Goal: Information Seeking & Learning: Check status

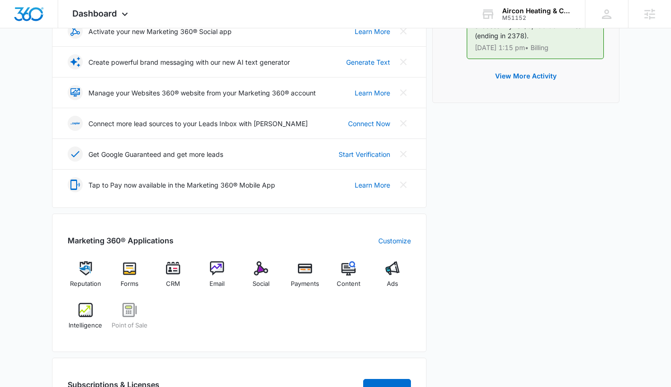
scroll to position [223, 0]
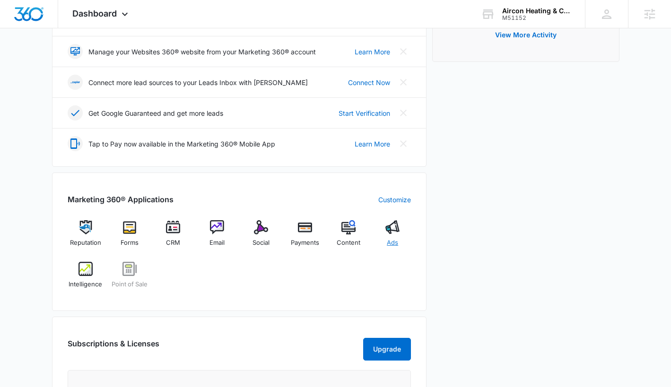
click at [390, 229] on img at bounding box center [392, 227] width 14 height 14
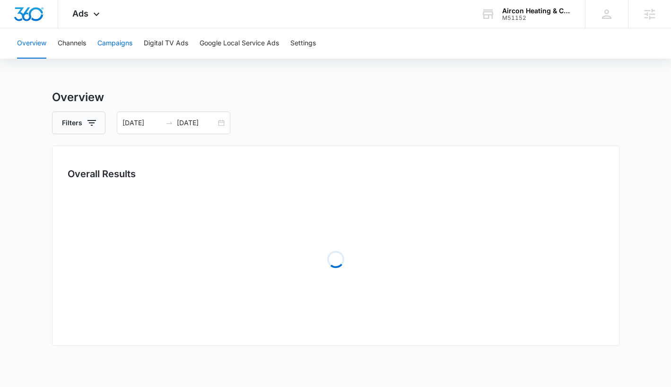
click at [116, 43] on button "Campaigns" at bounding box center [114, 43] width 35 height 30
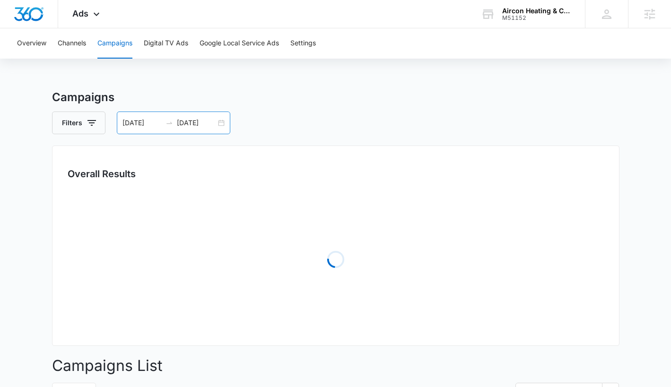
click at [174, 128] on div "08/17/2025 09/16/2025" at bounding box center [173, 123] width 113 height 23
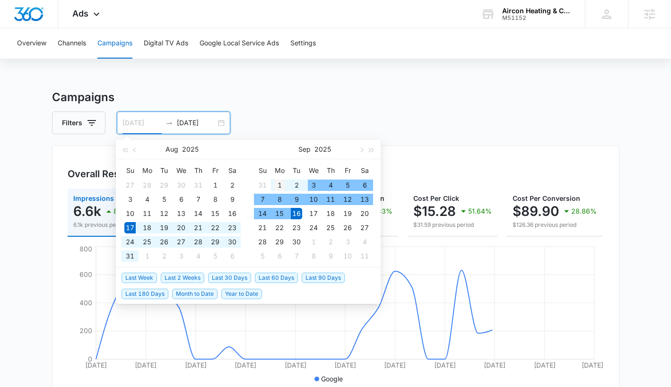
type input "09/01/2025"
click at [276, 186] on div "1" at bounding box center [279, 185] width 11 height 11
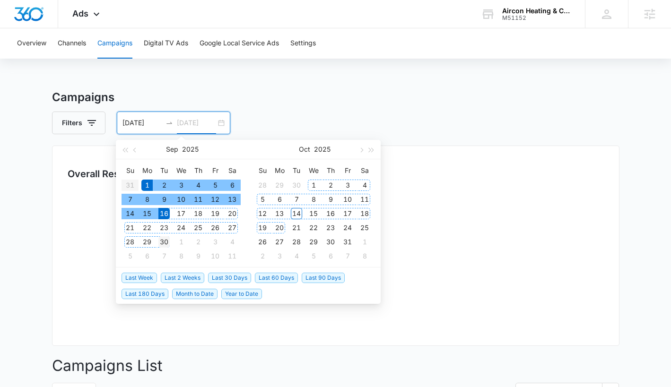
type input "09/30/2025"
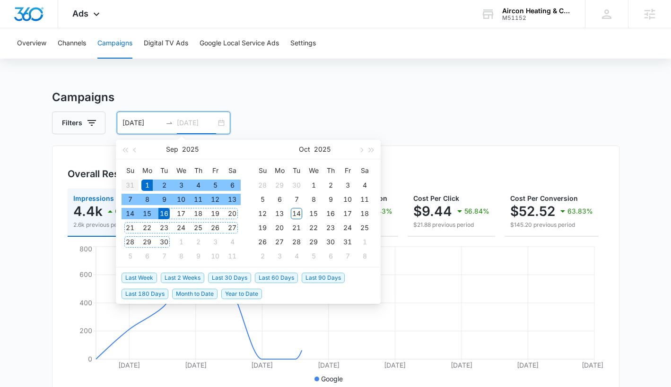
click at [165, 243] on div "30" at bounding box center [163, 241] width 11 height 11
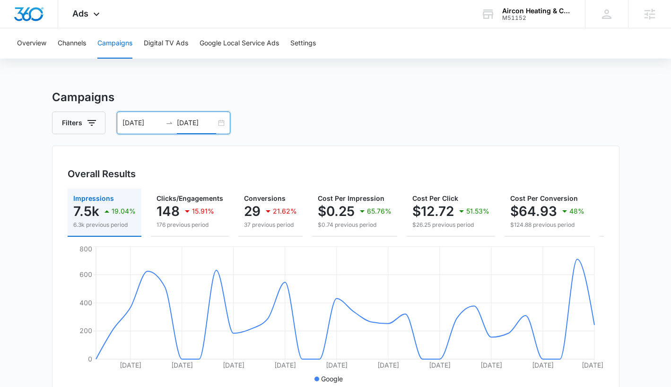
click at [199, 120] on input "09/30/2025" at bounding box center [196, 123] width 39 height 10
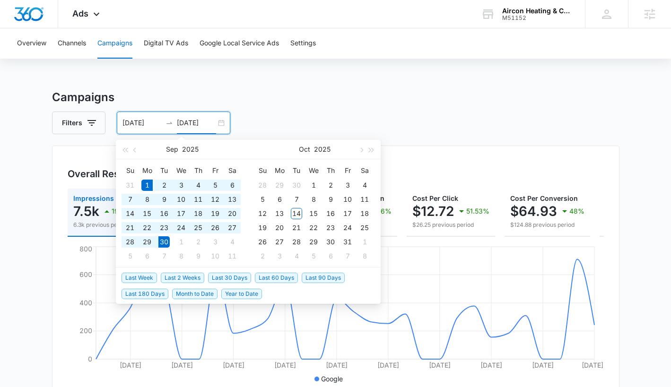
click at [300, 100] on h3 "Campaigns" at bounding box center [335, 97] width 567 height 17
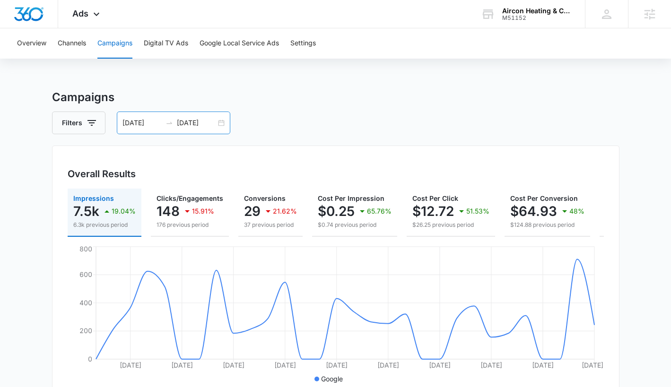
click at [217, 122] on div "09/01/2025 09/30/2025" at bounding box center [173, 123] width 113 height 23
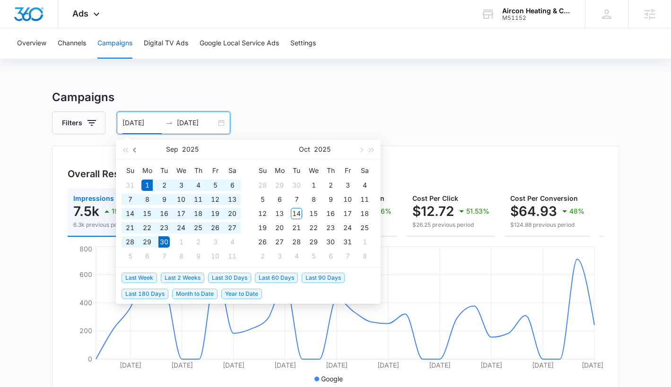
click at [135, 150] on span "button" at bounding box center [135, 149] width 5 height 5
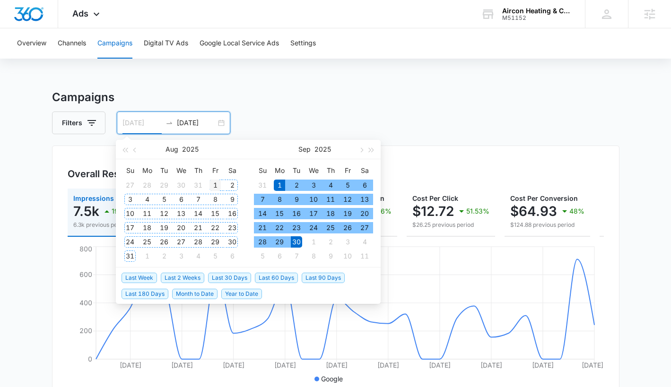
type input "08/01/2025"
click at [215, 182] on div "1" at bounding box center [214, 185] width 11 height 11
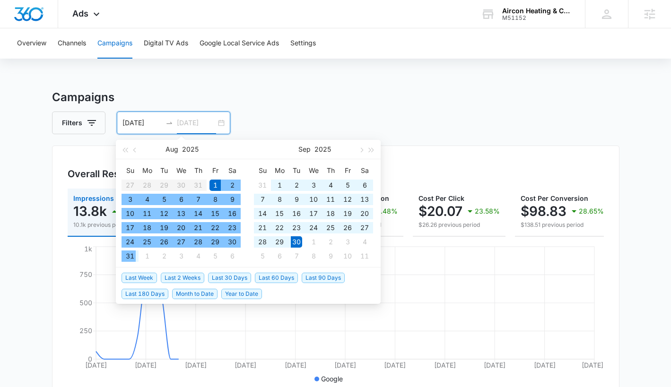
click at [130, 258] on div "31" at bounding box center [129, 256] width 11 height 11
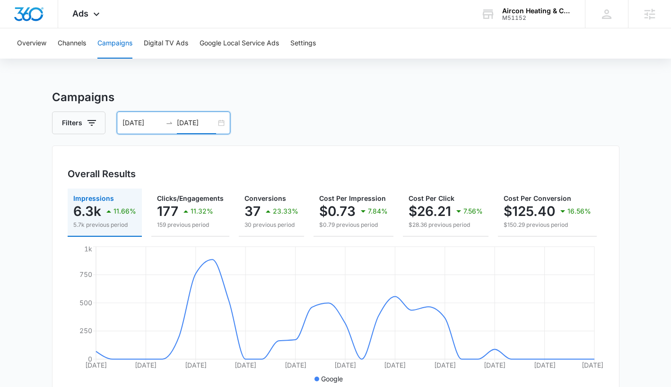
click at [177, 123] on input "08/31/2025" at bounding box center [196, 123] width 39 height 10
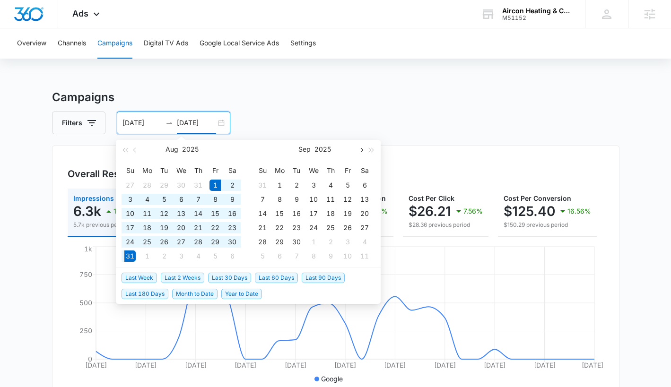
click at [361, 150] on span "button" at bounding box center [360, 149] width 5 height 5
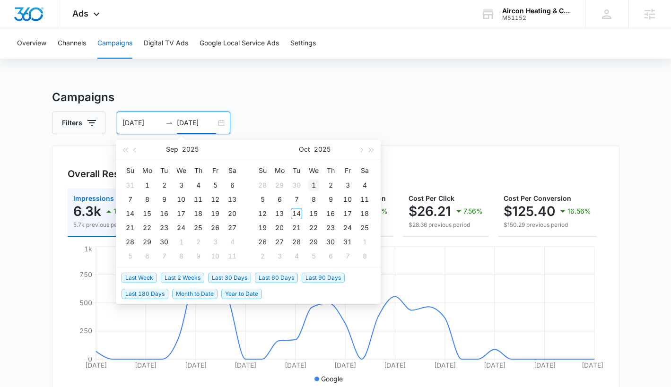
type input "10/01/2025"
click at [312, 189] on div "1" at bounding box center [313, 185] width 11 height 11
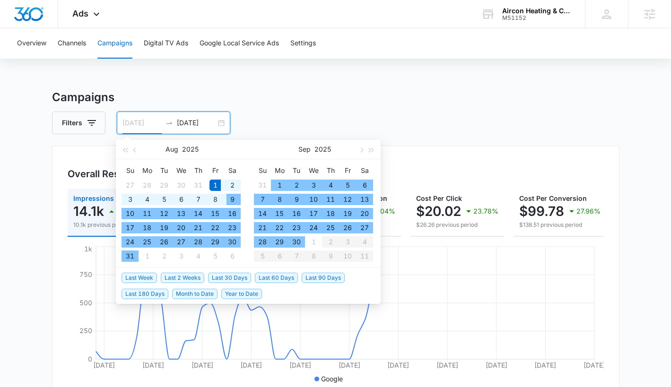
type input "08/01/2025"
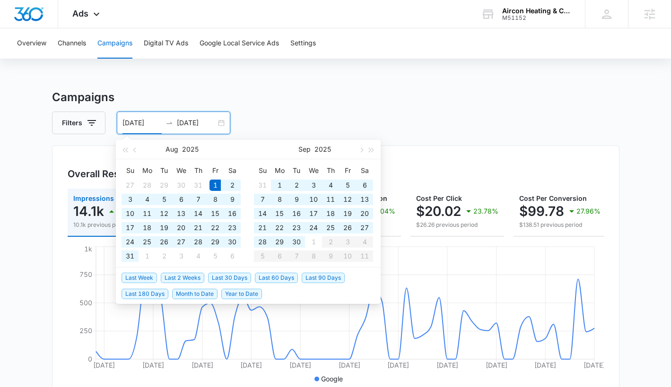
click at [140, 125] on input "08/01/2025" at bounding box center [141, 123] width 39 height 10
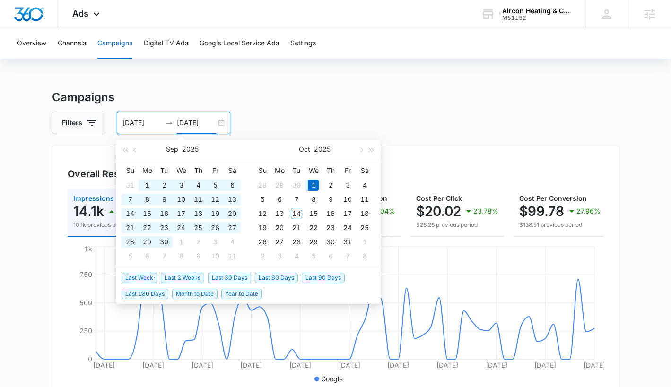
click at [188, 124] on input "10/01/2025" at bounding box center [196, 123] width 39 height 10
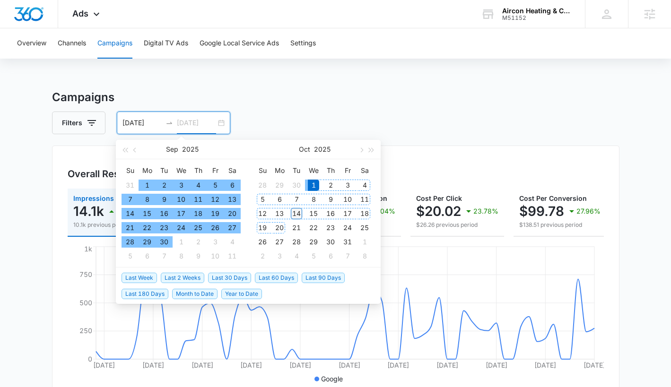
type input "10/14/2025"
click at [295, 212] on div "14" at bounding box center [296, 213] width 11 height 11
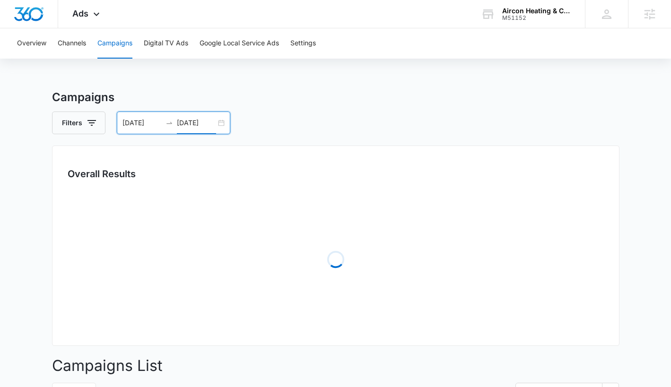
click at [138, 128] on input "08/01/2025" at bounding box center [141, 123] width 39 height 10
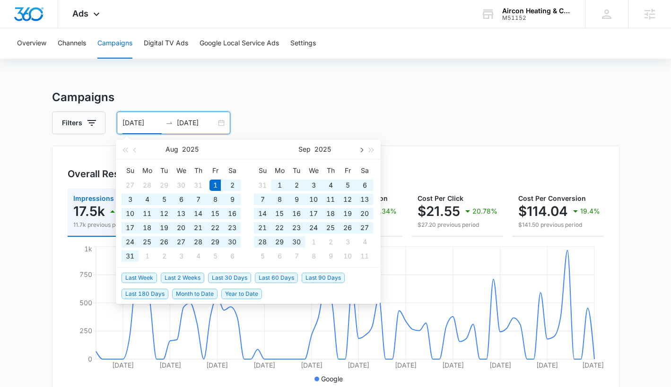
click at [361, 149] on span "button" at bounding box center [360, 149] width 5 height 5
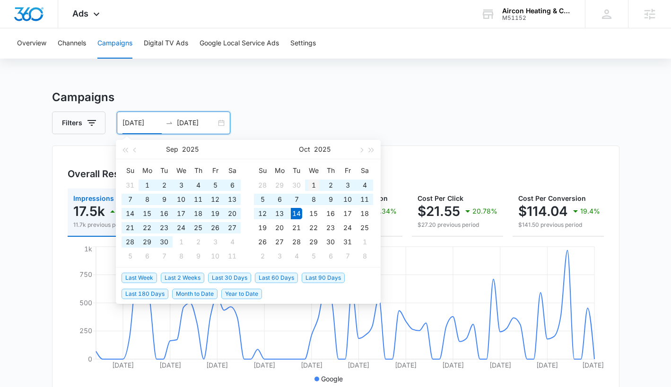
type input "10/01/2025"
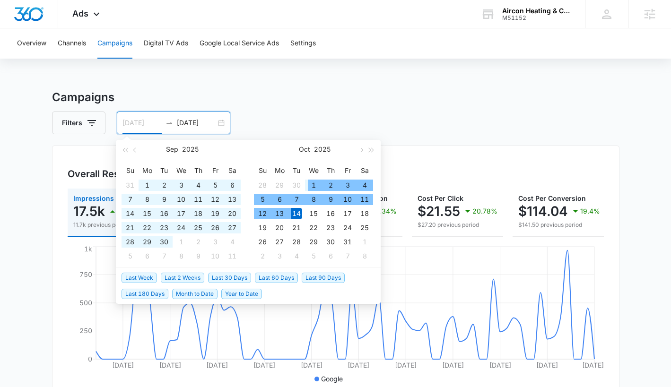
click at [312, 186] on div "1" at bounding box center [313, 185] width 11 height 11
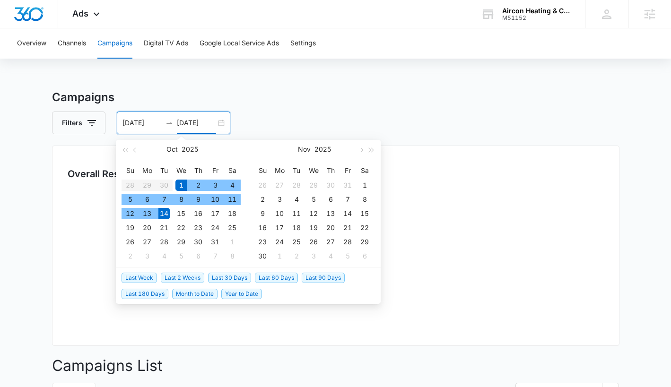
type input "10/14/2025"
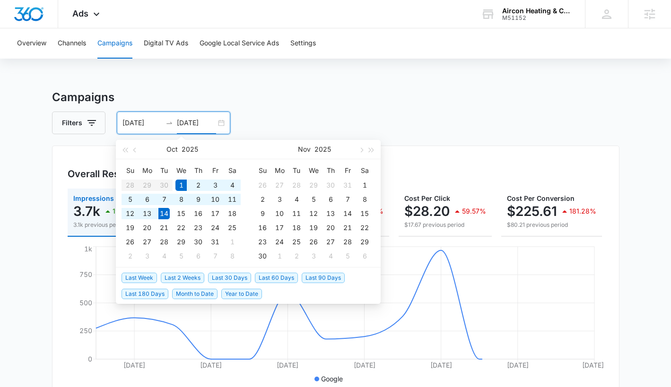
click at [151, 102] on h3 "Campaigns" at bounding box center [335, 97] width 567 height 17
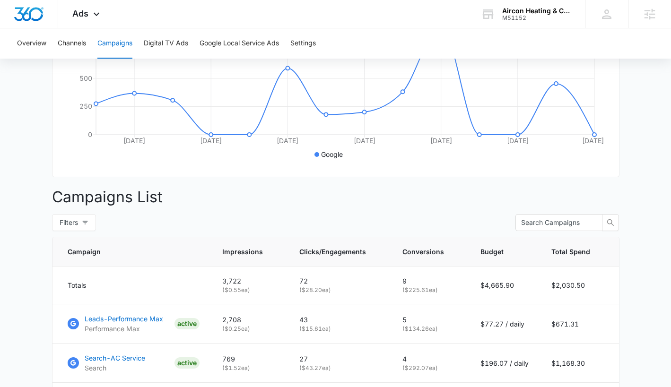
scroll to position [253, 0]
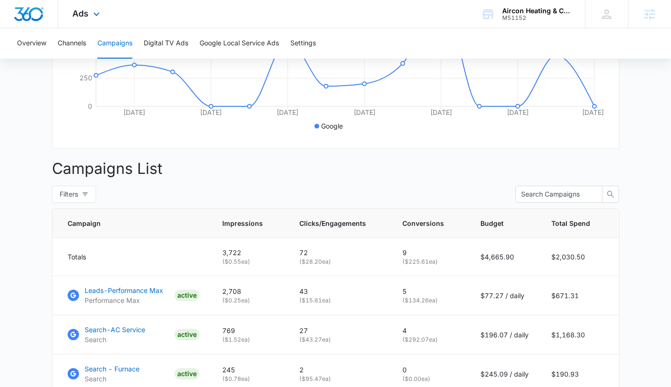
click at [91, 22] on div "Ads Apps Reputation Forms CRM Email Social Payments POS Content Ads Intelligenc…" at bounding box center [87, 14] width 58 height 28
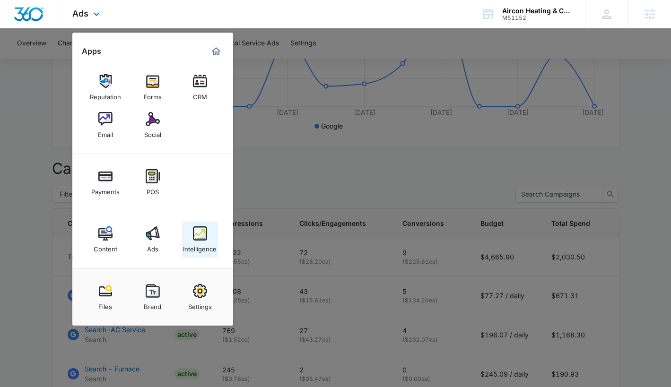
click at [209, 250] on div "Intelligence" at bounding box center [200, 247] width 34 height 12
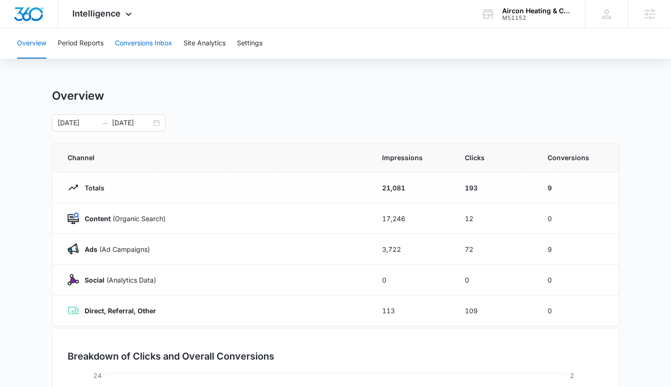
click at [143, 49] on button "Conversions Inbox" at bounding box center [143, 43] width 57 height 30
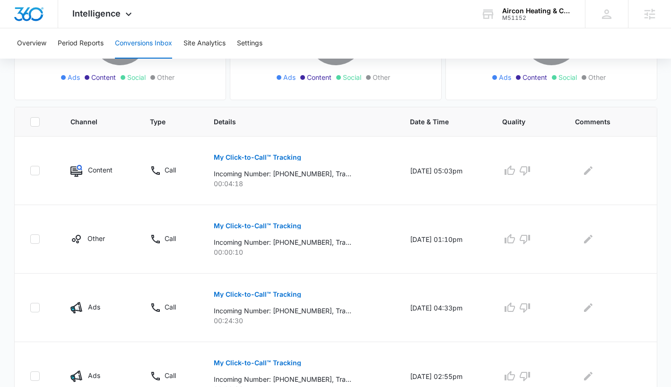
scroll to position [218, 0]
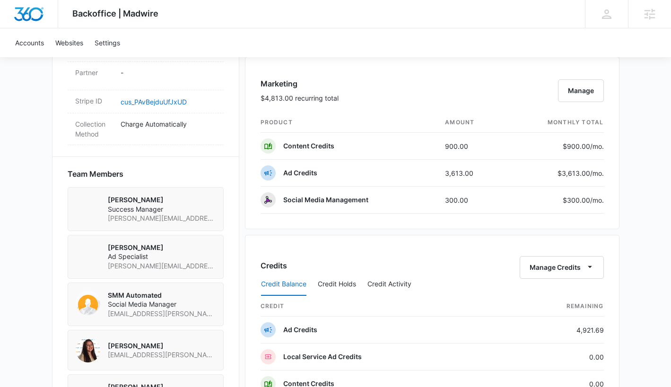
scroll to position [658, 0]
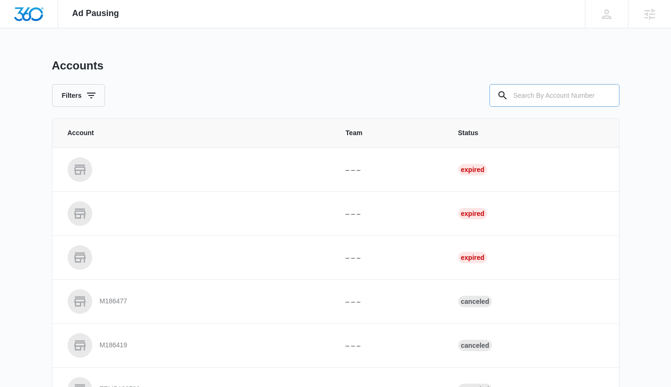
click at [525, 93] on input "text" at bounding box center [554, 95] width 130 height 23
type input "M51152"
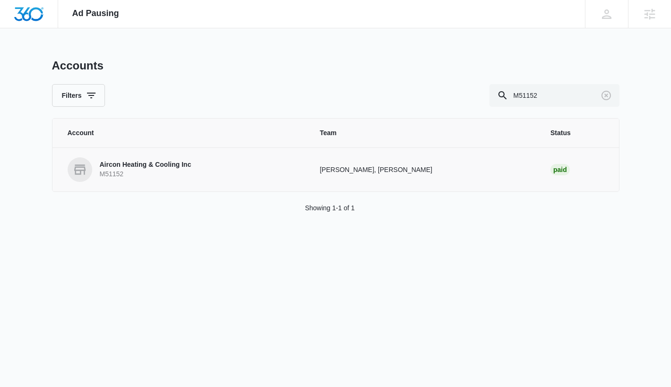
click at [174, 163] on p "Aircon Heating & Cooling Inc" at bounding box center [146, 164] width 92 height 9
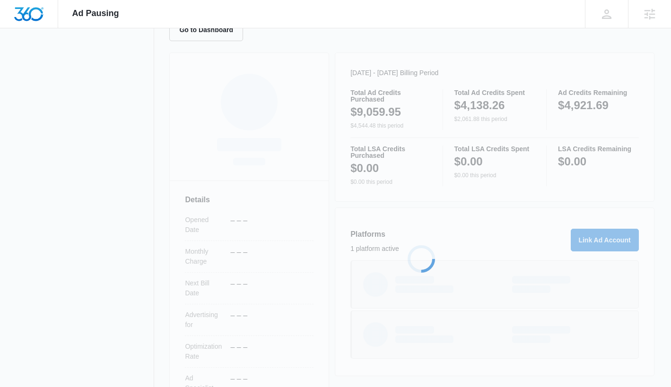
scroll to position [120, 0]
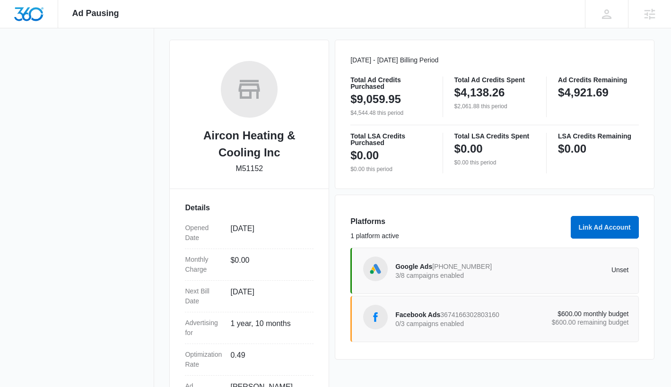
click at [442, 280] on div "Google Ads 806-767-9441 3/8 campaigns enabled" at bounding box center [453, 271] width 117 height 20
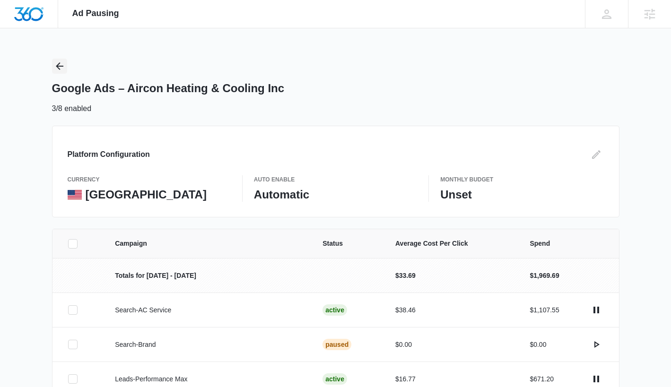
click at [61, 68] on icon "Back" at bounding box center [59, 66] width 11 height 11
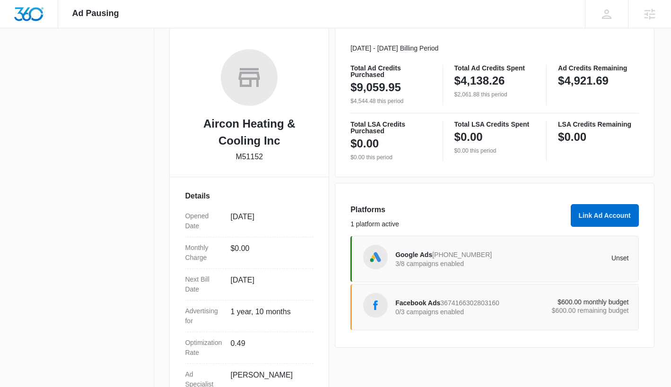
scroll to position [166, 0]
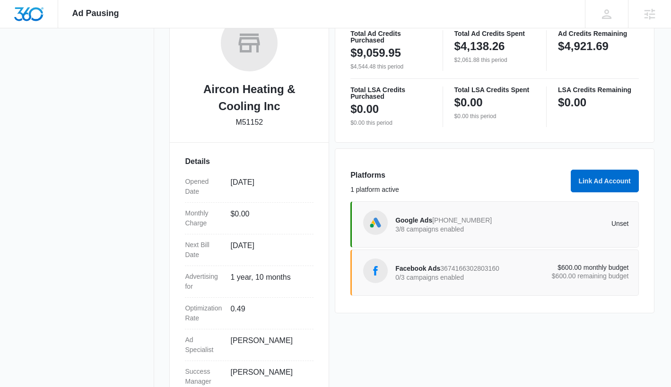
click at [469, 267] on span "3674166302803160" at bounding box center [469, 269] width 59 height 8
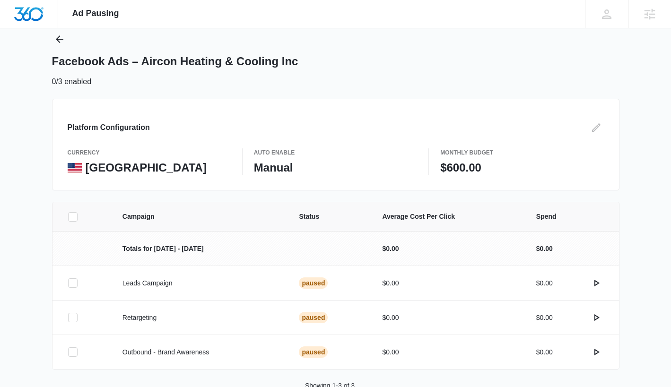
scroll to position [53, 0]
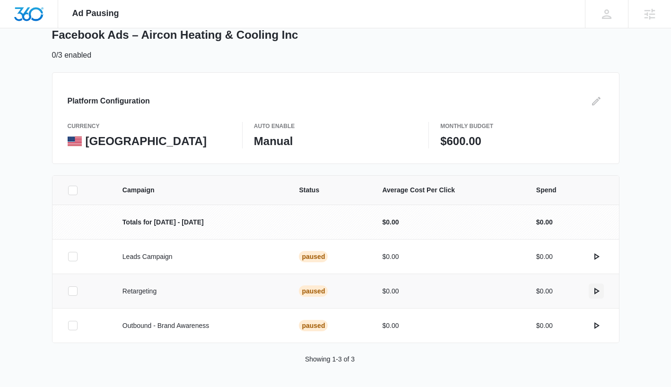
click at [596, 291] on icon "actions.activate" at bounding box center [595, 290] width 11 height 11
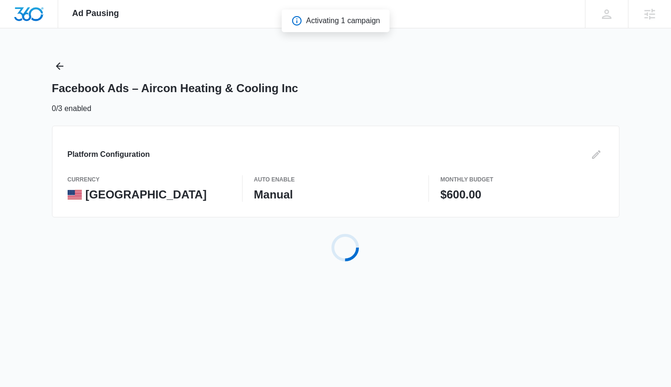
scroll to position [0, 0]
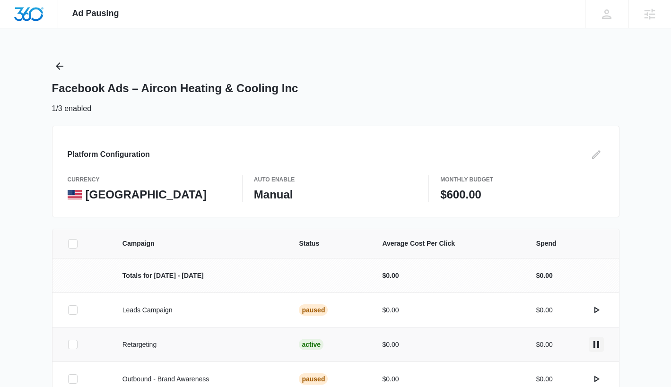
click at [594, 348] on icon "actions.pause" at bounding box center [595, 344] width 11 height 11
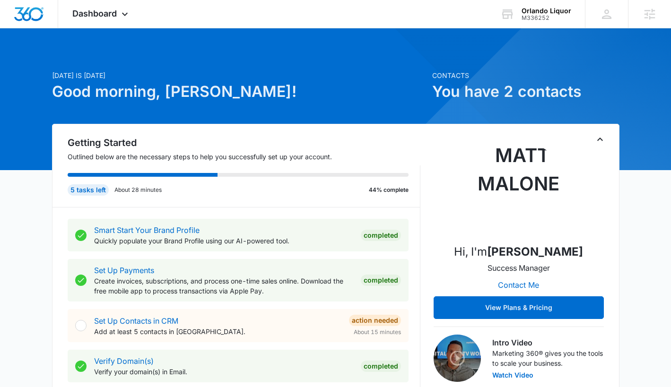
click at [601, 134] on icon "Toggle Collapse" at bounding box center [599, 139] width 11 height 11
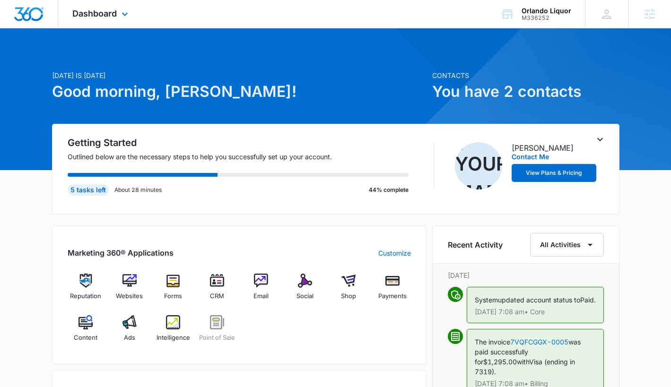
drag, startPoint x: 339, startPoint y: 277, endPoint x: 182, endPoint y: 3, distance: 315.9
click at [0, 0] on div "Dashboard Apps Reputation Websites Forms CRM Email Social Shop Payments POS Con…" at bounding box center [335, 390] width 671 height 780
drag, startPoint x: 134, startPoint y: 292, endPoint x: 432, endPoint y: 5, distance: 413.5
click at [0, 0] on div "Dashboard Apps Reputation Websites Forms CRM Email Social Shop Payments POS Con…" at bounding box center [335, 390] width 671 height 780
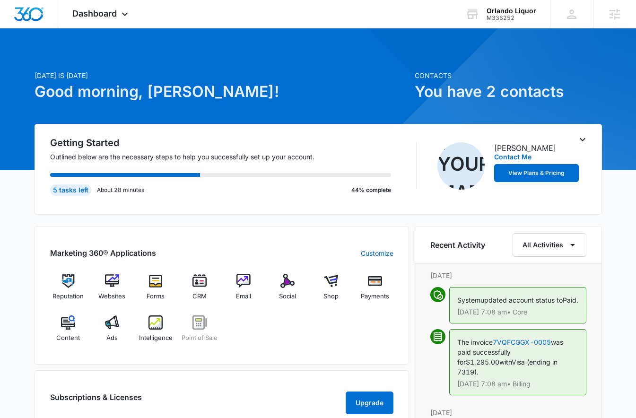
click at [235, 222] on div "Getting Started Outlined below are the necessary steps to help you successfully…" at bounding box center [318, 364] width 567 height 481
click at [71, 191] on div "5 tasks left" at bounding box center [70, 189] width 41 height 11
click at [585, 138] on icon "Toggle Collapse" at bounding box center [582, 139] width 11 height 11
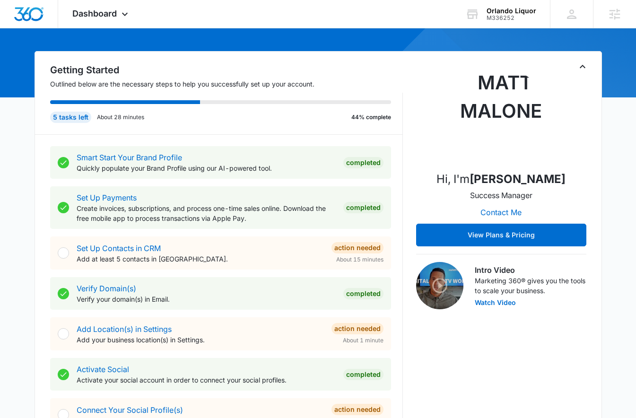
scroll to position [18, 0]
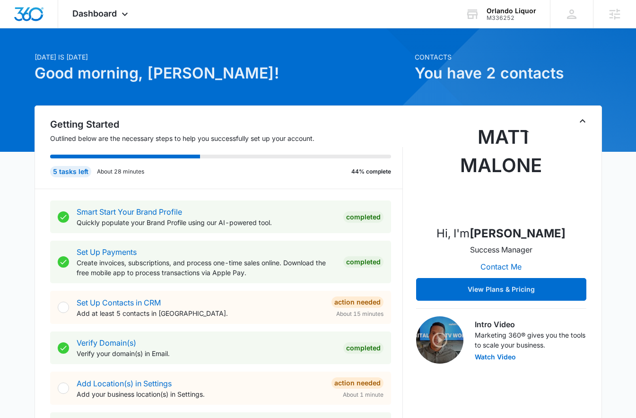
click at [588, 123] on icon "Toggle Collapse" at bounding box center [582, 120] width 11 height 11
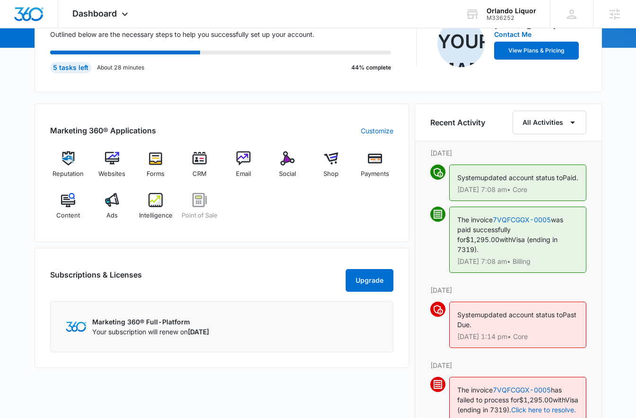
scroll to position [0, 0]
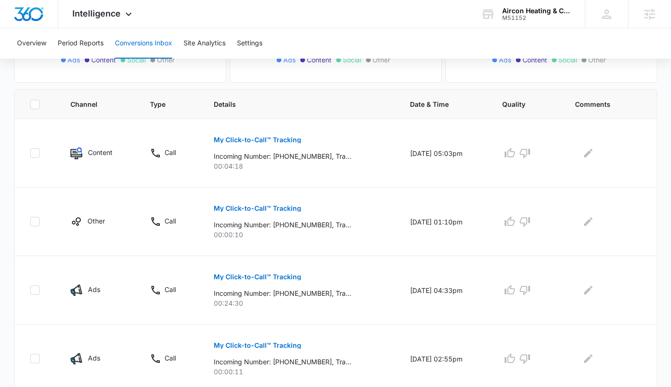
scroll to position [161, 0]
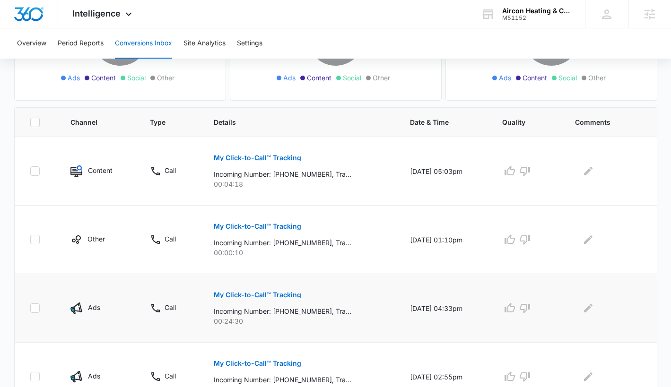
click at [281, 298] on button "My Click-to-Call™ Tracking" at bounding box center [257, 295] width 87 height 23
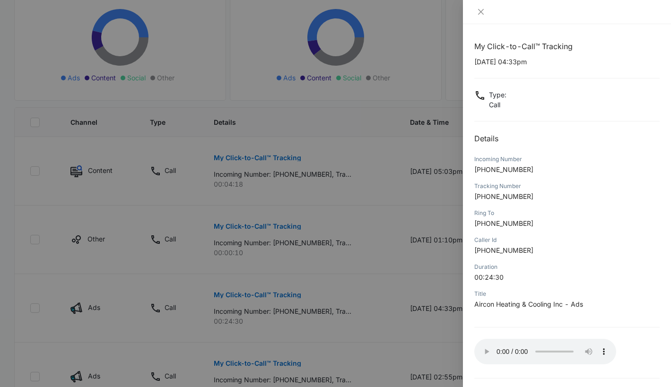
click at [511, 60] on p "[DATE] 04:33pm" at bounding box center [566, 62] width 185 height 10
drag, startPoint x: 511, startPoint y: 63, endPoint x: 470, endPoint y: 63, distance: 41.1
click at [470, 63] on div "My Click-to-Call™ Tracking [DATE] 04:33pm Type : Call Details Incoming Number […" at bounding box center [567, 205] width 208 height 363
copy p "[DATE]"
drag, startPoint x: 529, startPoint y: 170, endPoint x: 483, endPoint y: 173, distance: 46.0
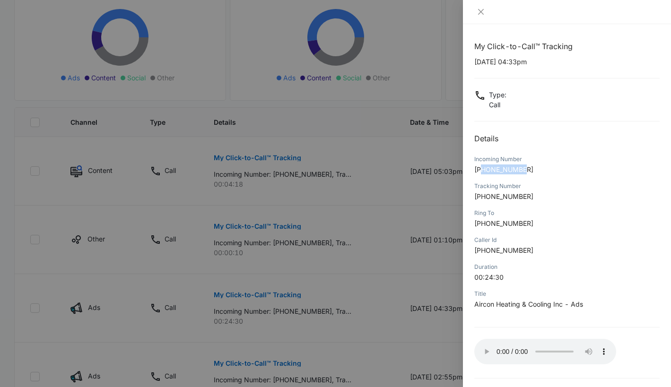
click at [483, 173] on p "+15759154778" at bounding box center [566, 169] width 185 height 10
copy span "5759154778"
click at [480, 9] on icon "close" at bounding box center [481, 12] width 8 height 8
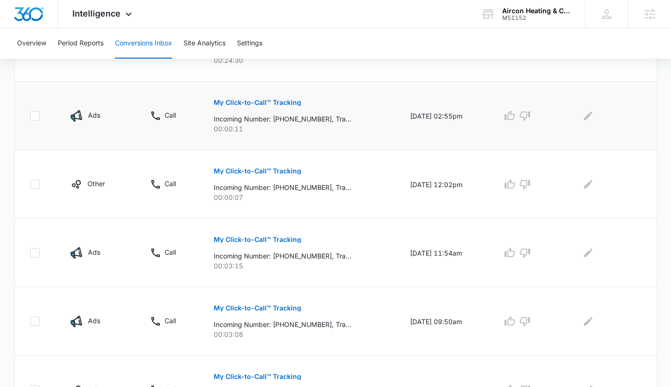
scroll to position [473, 0]
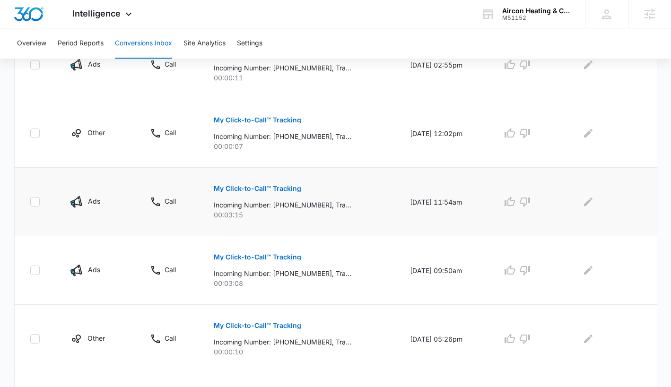
click at [272, 186] on p "My Click-to-Call™ Tracking" at bounding box center [257, 188] width 87 height 7
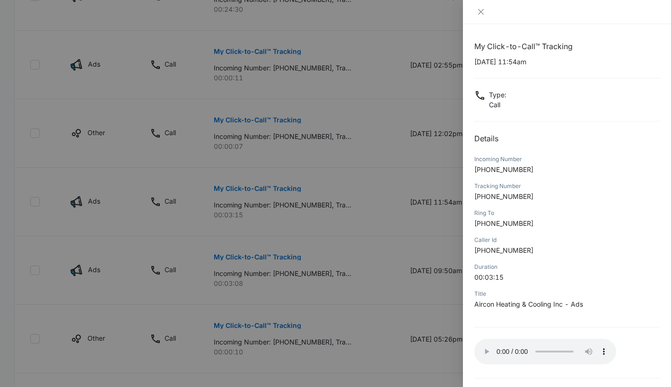
click at [512, 61] on p "10/06/2025 at 11:54am" at bounding box center [566, 62] width 185 height 10
drag, startPoint x: 512, startPoint y: 61, endPoint x: 468, endPoint y: 62, distance: 44.0
click at [468, 62] on div "My Click-to-Call™ Tracking 10/06/2025 at 11:54am Type : Call Details Incoming N…" at bounding box center [567, 205] width 208 height 363
copy p "10/06/2025"
drag, startPoint x: 526, startPoint y: 170, endPoint x: 482, endPoint y: 173, distance: 44.0
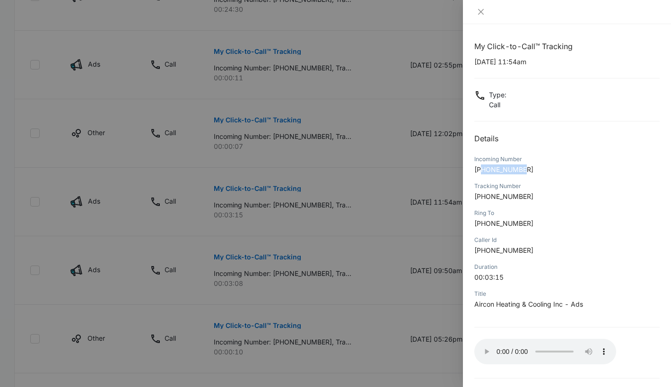
click at [482, 173] on p "+15756408530" at bounding box center [566, 169] width 185 height 10
copy span "5756408530"
click at [480, 12] on icon "close" at bounding box center [481, 12] width 6 height 6
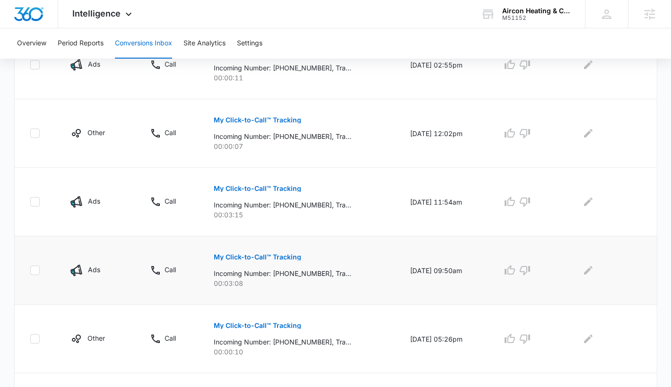
click at [250, 256] on p "My Click-to-Call™ Tracking" at bounding box center [257, 257] width 87 height 7
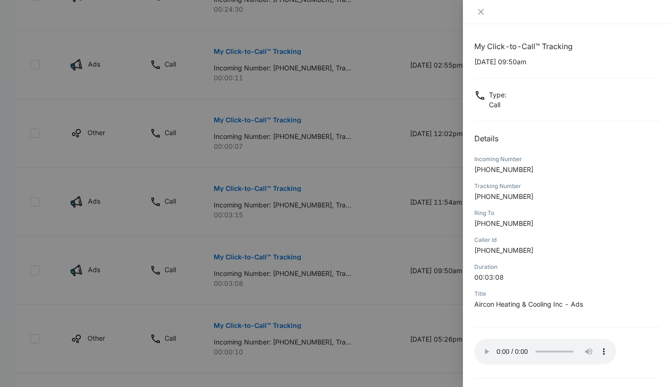
click at [515, 67] on div "My Click-to-Call™ Tracking 10/06/2025 at 09:50am Type : Call Details Incoming N…" at bounding box center [566, 221] width 185 height 361
drag, startPoint x: 512, startPoint y: 60, endPoint x: 469, endPoint y: 61, distance: 43.0
click at [469, 61] on div "My Click-to-Call™ Tracking 10/06/2025 at 09:50am Type : Call Details Incoming N…" at bounding box center [567, 205] width 208 height 363
copy p "10/06/2025"
click at [528, 173] on p "+17408166961" at bounding box center [566, 169] width 185 height 10
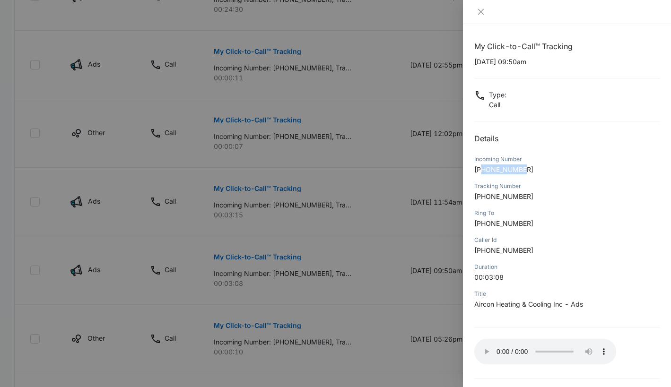
drag, startPoint x: 527, startPoint y: 171, endPoint x: 484, endPoint y: 171, distance: 43.0
click at [484, 171] on p "+17408166961" at bounding box center [566, 169] width 185 height 10
copy span "7408166961"
click at [479, 12] on icon "close" at bounding box center [481, 12] width 6 height 6
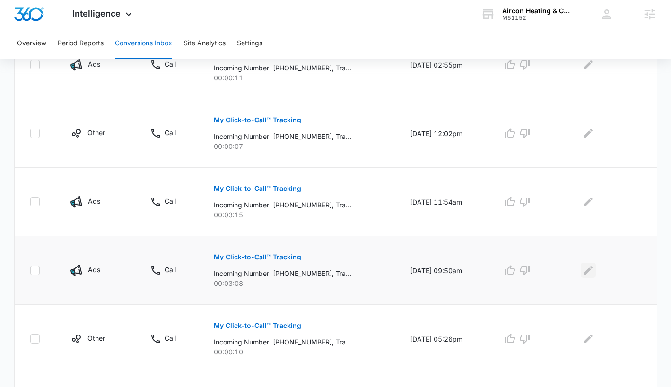
click at [594, 273] on icon "Edit Comments" at bounding box center [587, 270] width 11 height 11
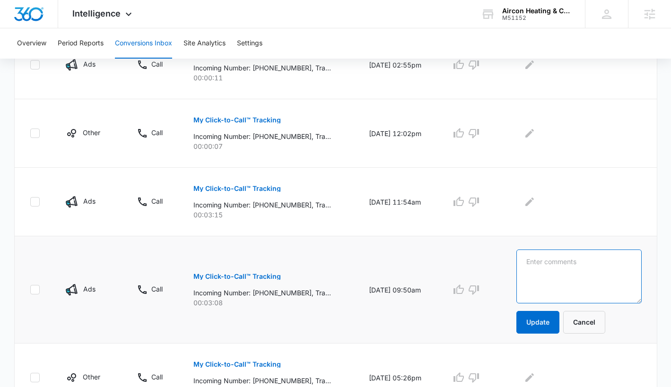
click at [570, 278] on textarea at bounding box center [578, 277] width 125 height 54
paste textarea "Patricia Faucett"
type textarea "Patricia Faucett"
click at [559, 322] on button "Update" at bounding box center [537, 322] width 43 height 23
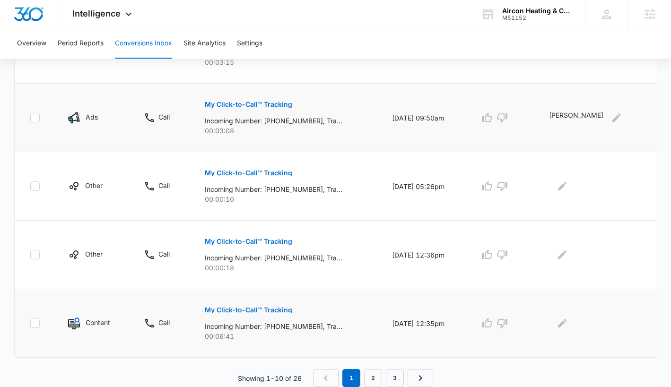
scroll to position [625, 0]
click at [247, 309] on p "My Click-to-Call™ Tracking" at bounding box center [248, 310] width 87 height 7
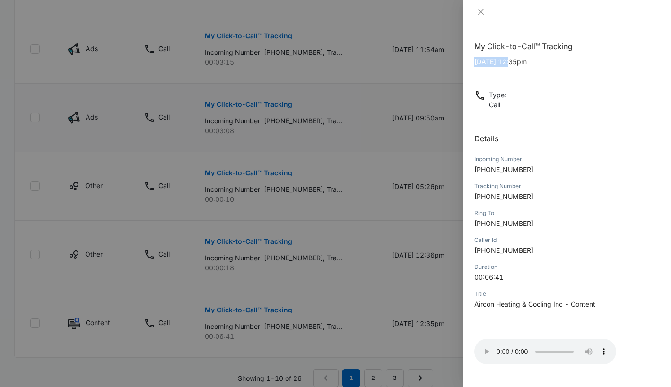
drag, startPoint x: 512, startPoint y: 62, endPoint x: 467, endPoint y: 64, distance: 45.4
click at [467, 64] on div "My Click-to-Call™ Tracking 10/01/2025 at 12:35pm Type : Call Details Incoming N…" at bounding box center [567, 205] width 208 height 363
copy p "10/01/2025"
drag, startPoint x: 527, startPoint y: 170, endPoint x: 483, endPoint y: 174, distance: 45.2
click at [483, 174] on div "Incoming Number +15052740152" at bounding box center [566, 167] width 185 height 27
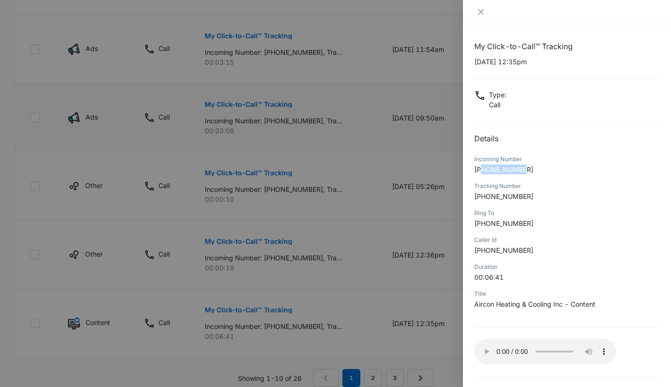
drag, startPoint x: 533, startPoint y: 171, endPoint x: 484, endPoint y: 171, distance: 48.7
click at [484, 171] on p "+15052740152" at bounding box center [566, 169] width 185 height 10
copy span "5052740152"
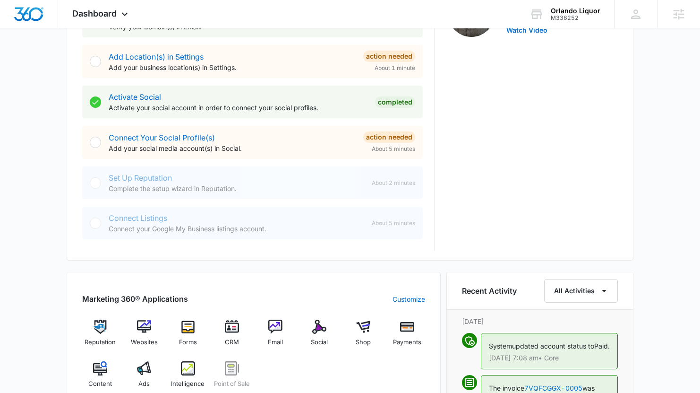
scroll to position [472, 0]
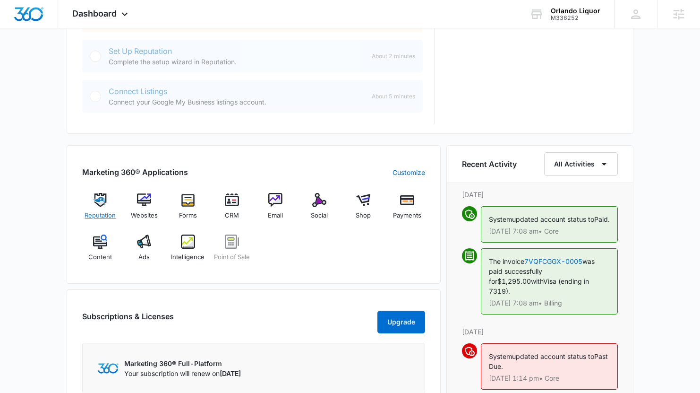
click at [101, 211] on span "Reputation" at bounding box center [100, 215] width 31 height 9
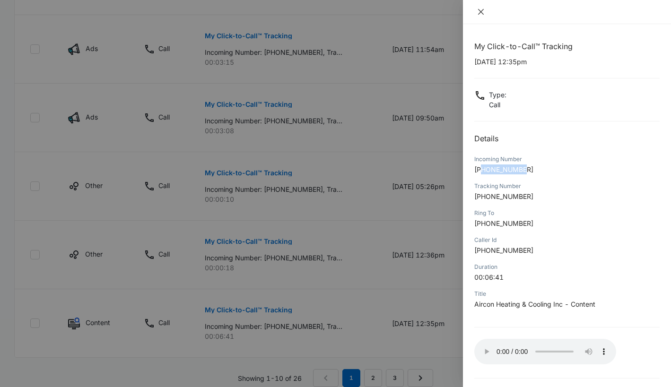
click at [479, 9] on icon "close" at bounding box center [481, 12] width 8 height 8
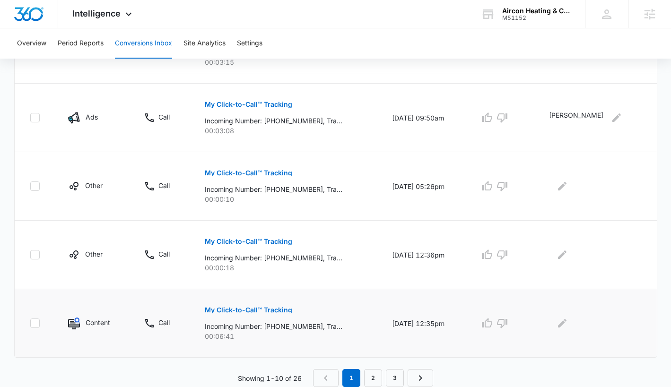
click at [561, 328] on div at bounding box center [595, 323] width 92 height 15
click at [565, 326] on button "Edit Comments" at bounding box center [561, 323] width 15 height 15
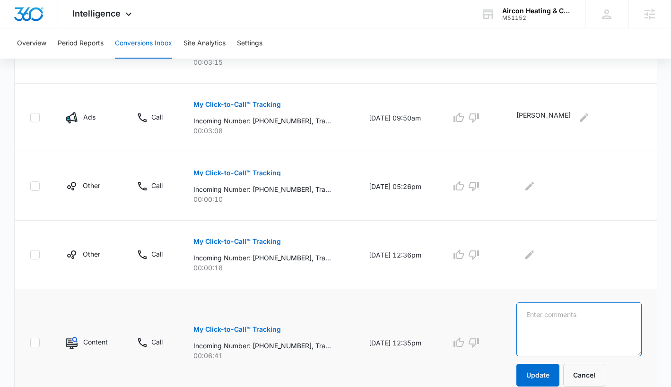
click at [563, 322] on textarea at bounding box center [578, 330] width 125 height 54
paste textarea "Nila Roberts"
type textarea "Nila Roberts"
click at [554, 375] on button "Update" at bounding box center [537, 375] width 43 height 23
click at [464, 346] on icon "button" at bounding box center [458, 341] width 10 height 9
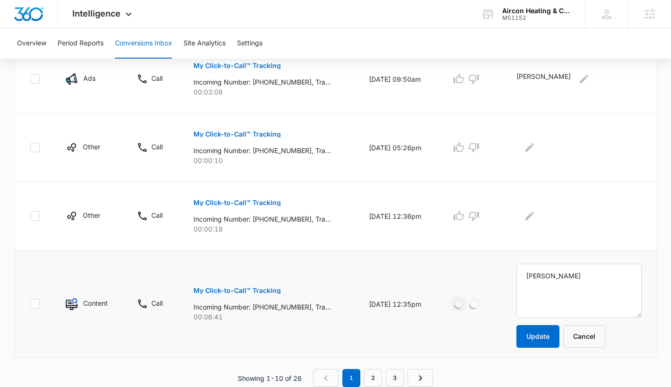
scroll to position [625, 0]
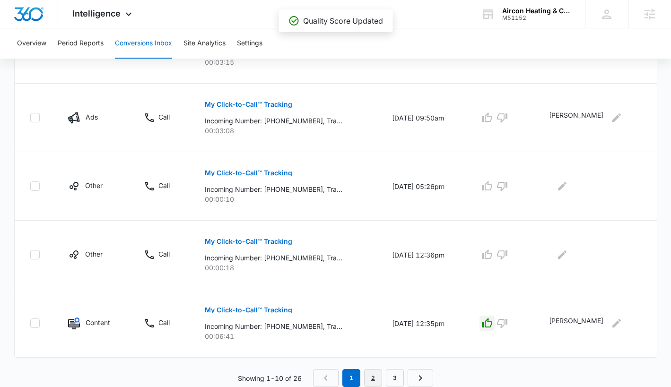
click at [378, 375] on link "2" at bounding box center [373, 378] width 18 height 18
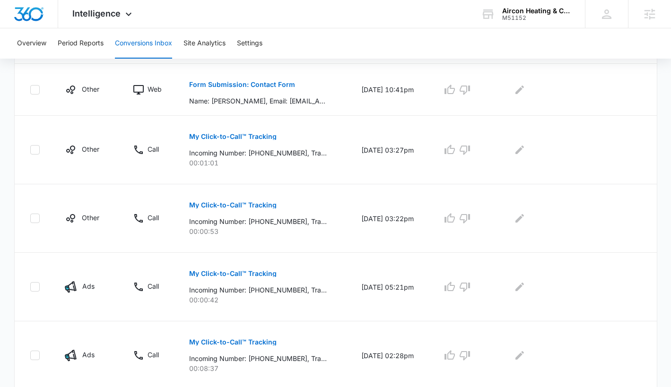
scroll to position [609, 0]
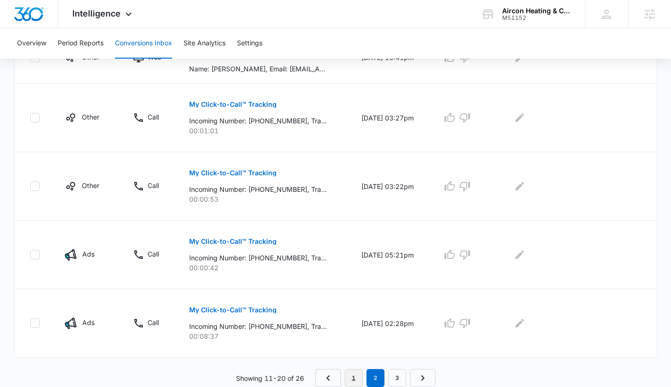
click at [353, 376] on link "1" at bounding box center [354, 378] width 18 height 18
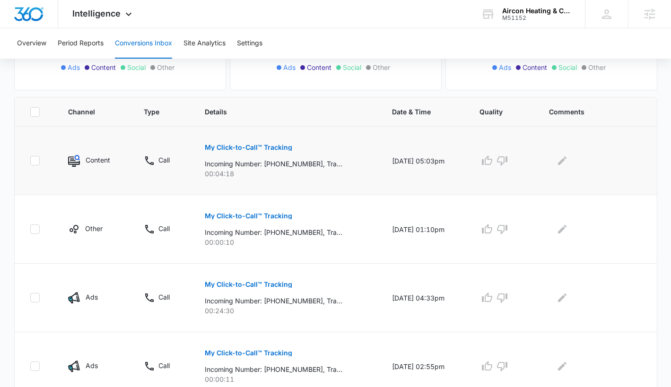
scroll to position [174, 0]
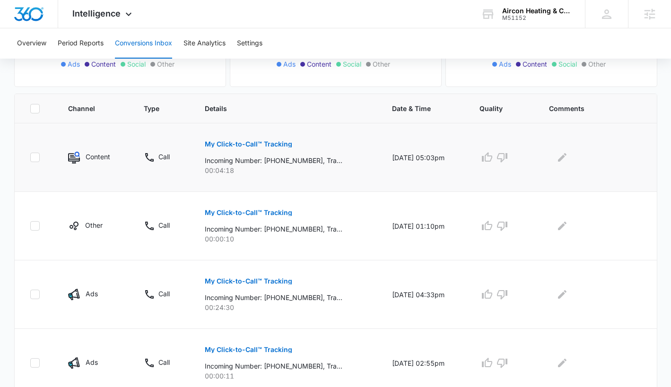
click at [263, 146] on p "My Click-to-Call™ Tracking" at bounding box center [248, 144] width 87 height 7
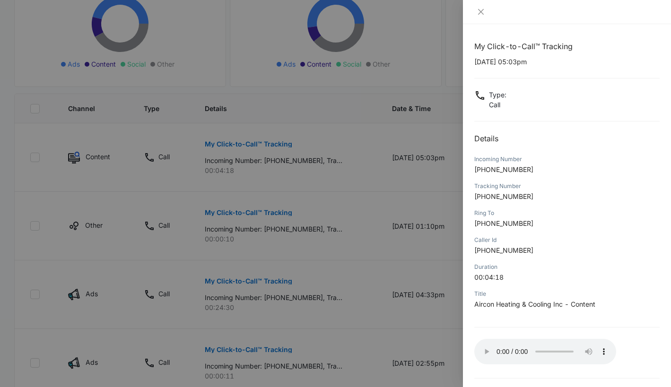
click at [509, 64] on p "10/10/2025 at 05:03pm" at bounding box center [566, 62] width 185 height 10
drag, startPoint x: 512, startPoint y: 62, endPoint x: 475, endPoint y: 62, distance: 36.9
click at [475, 62] on p "10/10/2025 at 05:03pm" at bounding box center [566, 62] width 185 height 10
copy p "10/10/2025"
click at [529, 167] on p "+15756422469" at bounding box center [566, 169] width 185 height 10
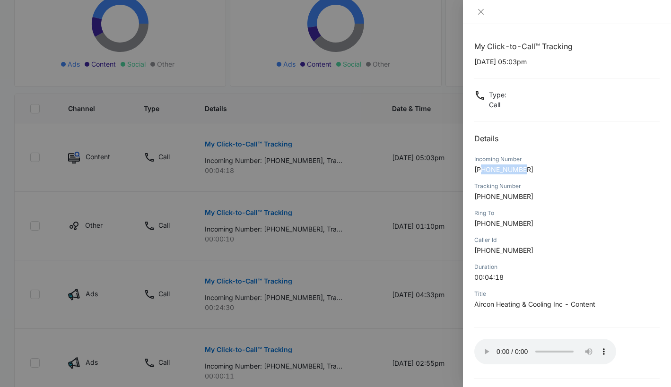
drag, startPoint x: 526, startPoint y: 170, endPoint x: 484, endPoint y: 171, distance: 42.1
click at [484, 171] on p "+15756422469" at bounding box center [566, 169] width 185 height 10
copy span "5756422469"
click at [477, 12] on icon "close" at bounding box center [481, 12] width 8 height 8
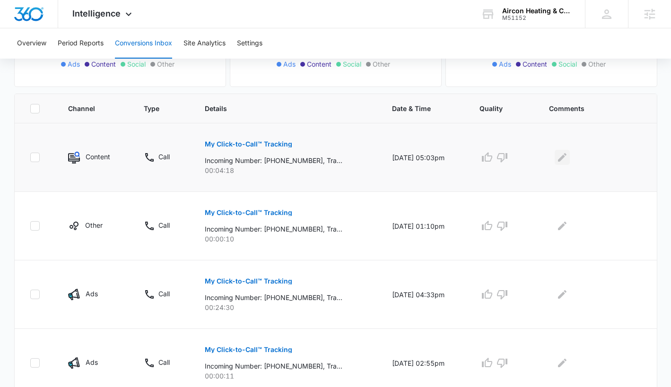
click at [566, 158] on icon "Edit Comments" at bounding box center [562, 157] width 9 height 9
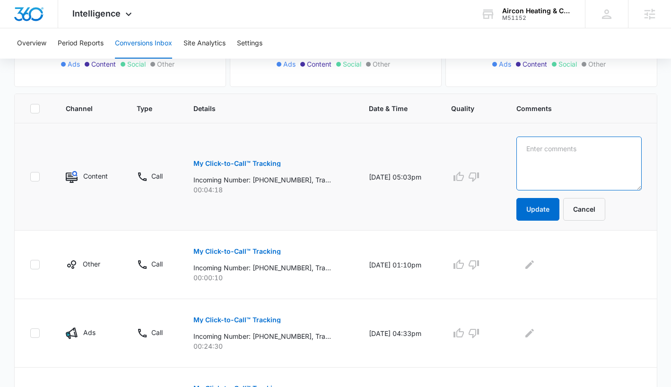
click at [563, 160] on textarea at bounding box center [578, 164] width 125 height 54
paste textarea "2323 Gloreta"
type textarea "2323 Gloreta"
click at [552, 216] on button "Update" at bounding box center [537, 209] width 43 height 23
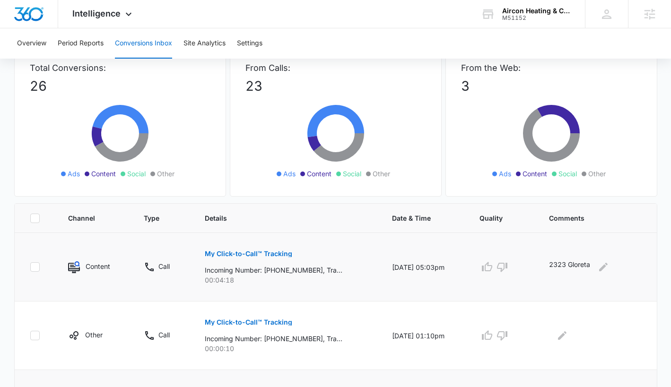
scroll to position [0, 0]
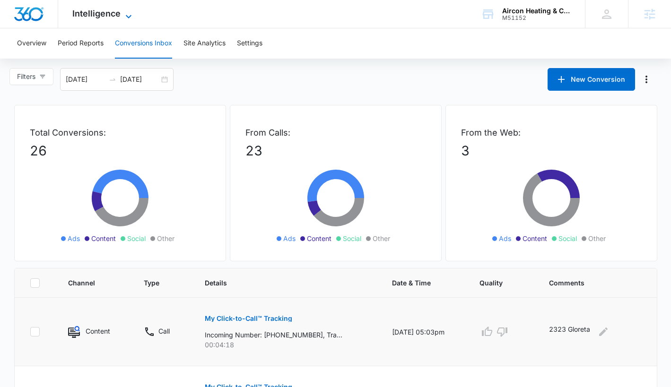
click at [103, 13] on span "Intelligence" at bounding box center [96, 14] width 48 height 10
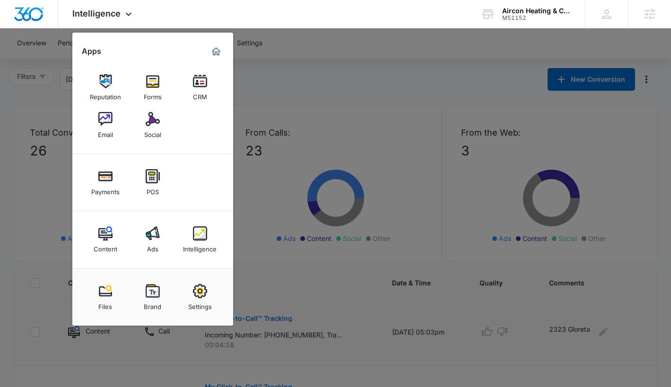
drag, startPoint x: 112, startPoint y: 128, endPoint x: 42, endPoint y: 135, distance: 70.4
click at [0, 0] on div "Intelligence Apps Reputation Forms CRM Email Social Payments POS Content Ads In…" at bounding box center [335, 14] width 671 height 28
click at [253, 82] on div at bounding box center [335, 193] width 671 height 387
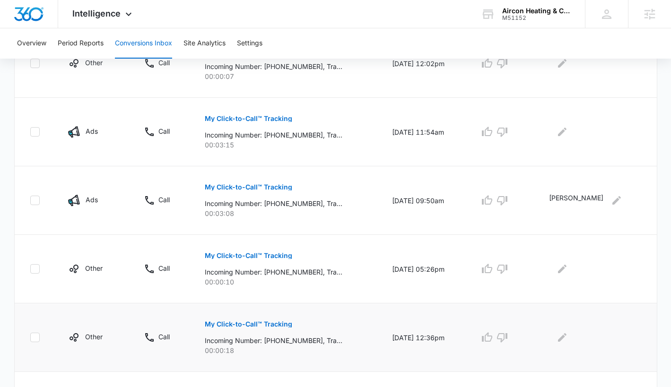
scroll to position [481, 0]
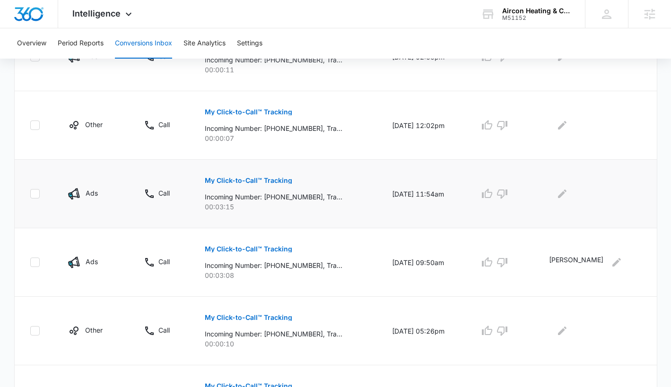
click at [270, 195] on p "Incoming Number: +15756408530, Tracking Number: +15752861894, Ring To: +1575805…" at bounding box center [274, 197] width 138 height 10
click at [269, 181] on p "My Click-to-Call™ Tracking" at bounding box center [248, 180] width 87 height 7
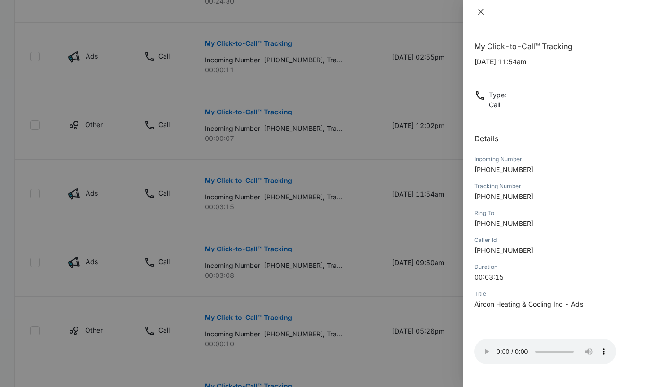
click at [483, 15] on button "Close" at bounding box center [480, 12] width 13 height 9
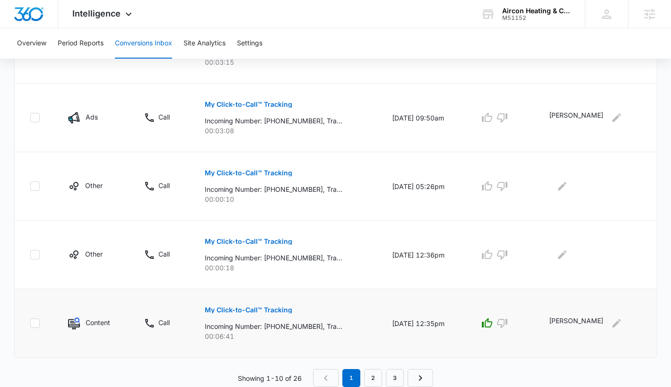
scroll to position [455, 0]
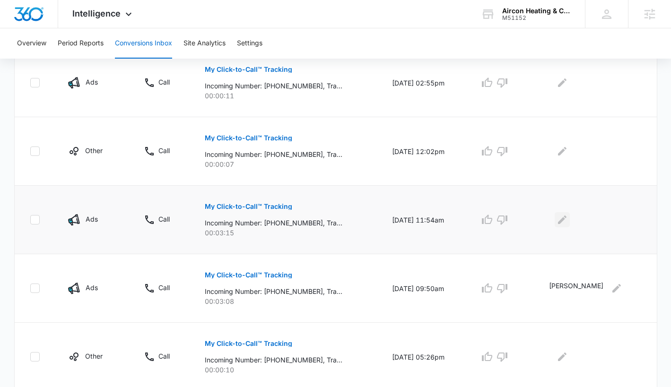
click at [568, 220] on icon "Edit Comments" at bounding box center [561, 219] width 11 height 11
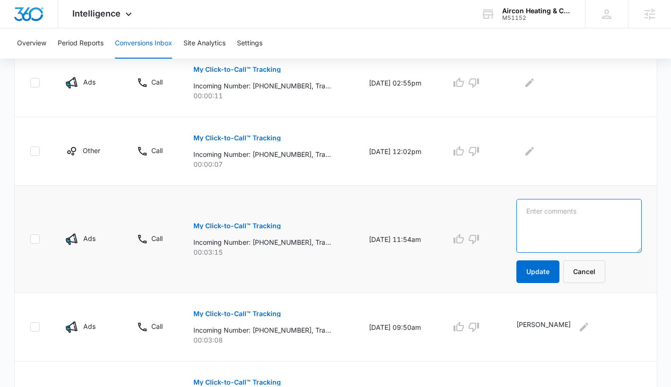
click at [562, 218] on textarea at bounding box center [578, 226] width 125 height 54
type textarea "Wrong Company"
click at [546, 272] on button "Update" at bounding box center [537, 271] width 43 height 23
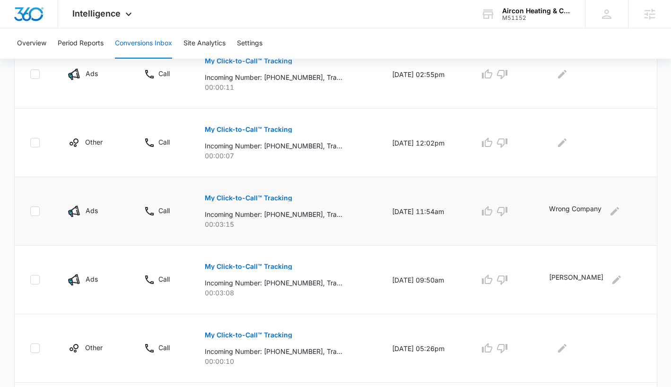
scroll to position [625, 0]
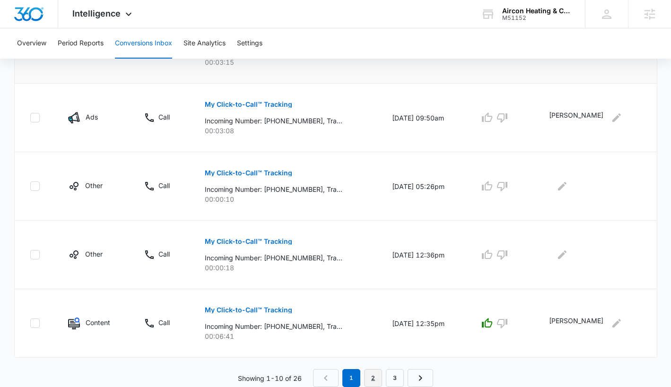
click at [374, 379] on link "2" at bounding box center [373, 378] width 18 height 18
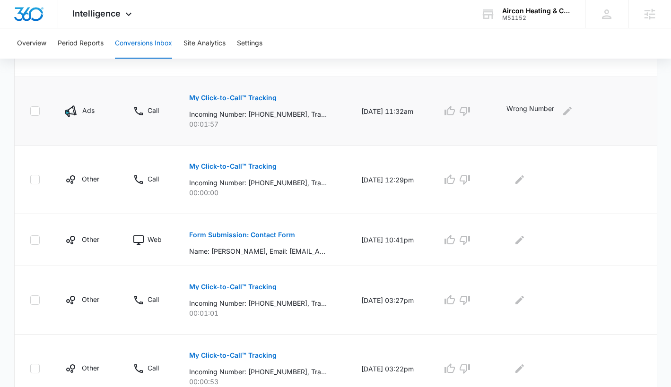
scroll to position [609, 0]
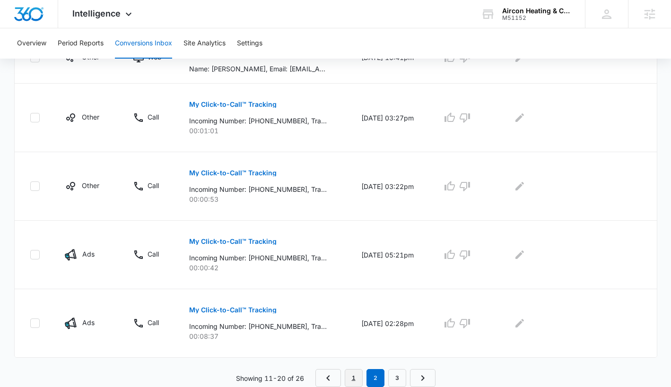
click at [357, 376] on link "1" at bounding box center [354, 378] width 18 height 18
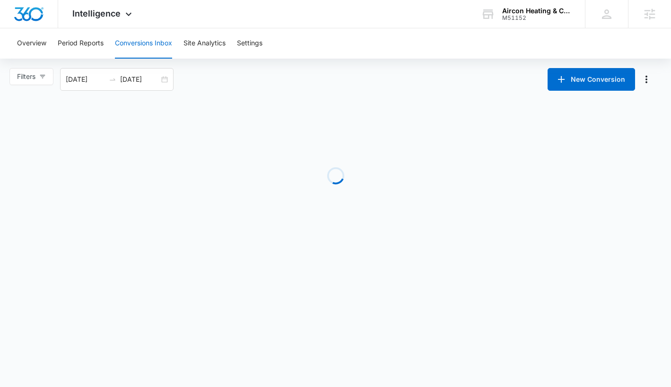
scroll to position [0, 0]
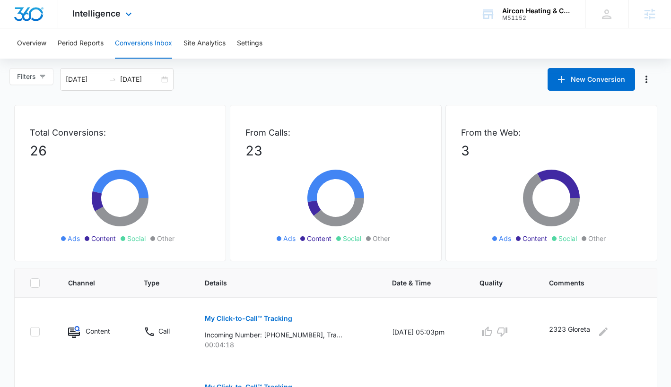
click at [96, 6] on div "Intelligence Apps Reputation Forms CRM Email Social Payments POS Content Ads In…" at bounding box center [103, 14] width 90 height 28
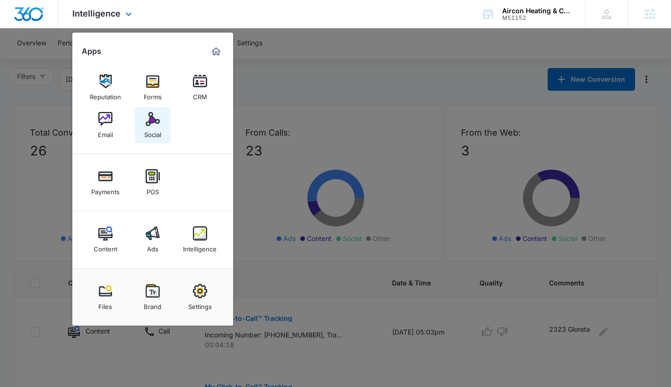
click at [152, 133] on div "Social" at bounding box center [152, 132] width 17 height 12
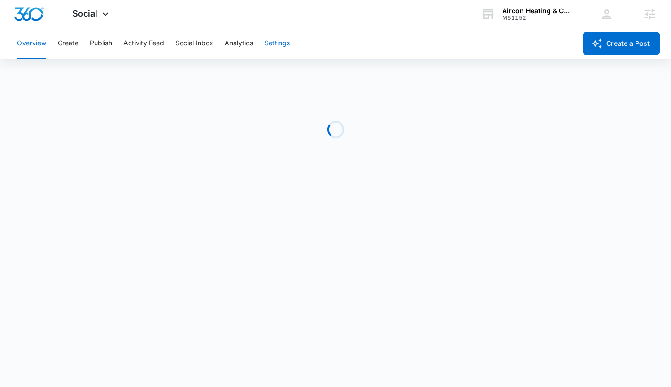
click at [287, 51] on button "Settings" at bounding box center [277, 43] width 26 height 30
click at [288, 45] on button "Settings" at bounding box center [277, 43] width 26 height 30
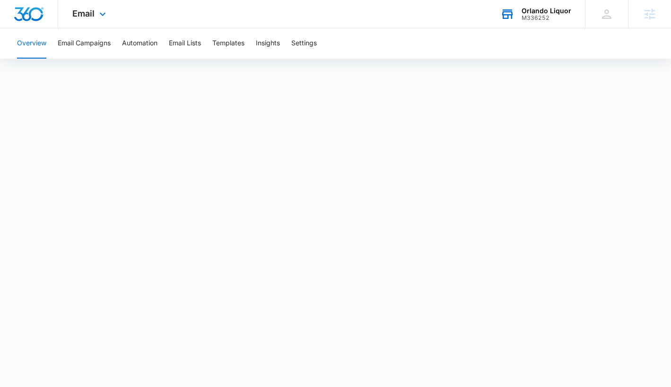
click at [535, 18] on div "M336252" at bounding box center [546, 18] width 50 height 7
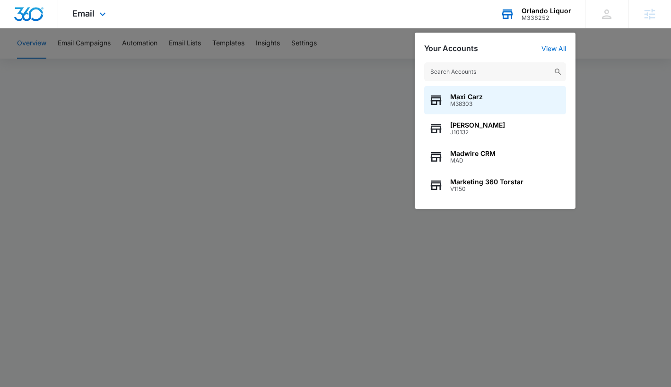
click at [494, 79] on input "text" at bounding box center [495, 71] width 142 height 19
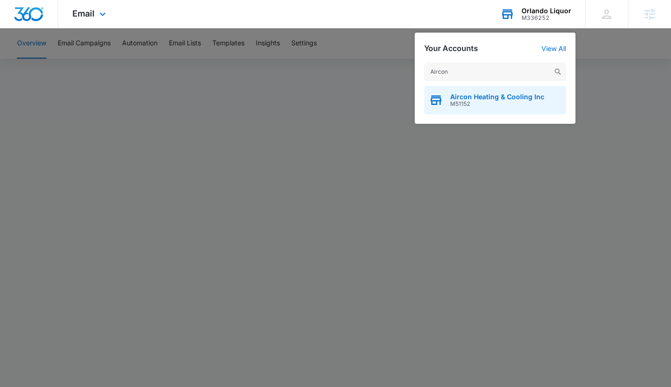
type input "Aircon"
click at [473, 98] on span "Aircon Heating & Cooling Inc" at bounding box center [497, 97] width 94 height 8
